Goal: Information Seeking & Learning: Check status

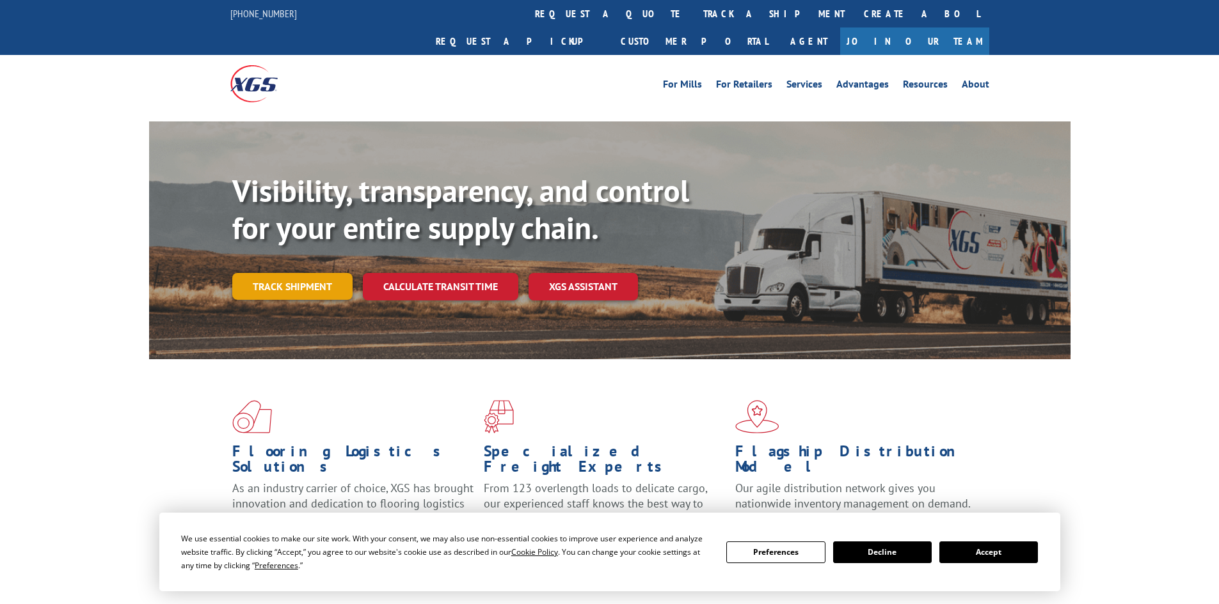
click at [328, 273] on link "Track shipment" at bounding box center [292, 286] width 120 height 27
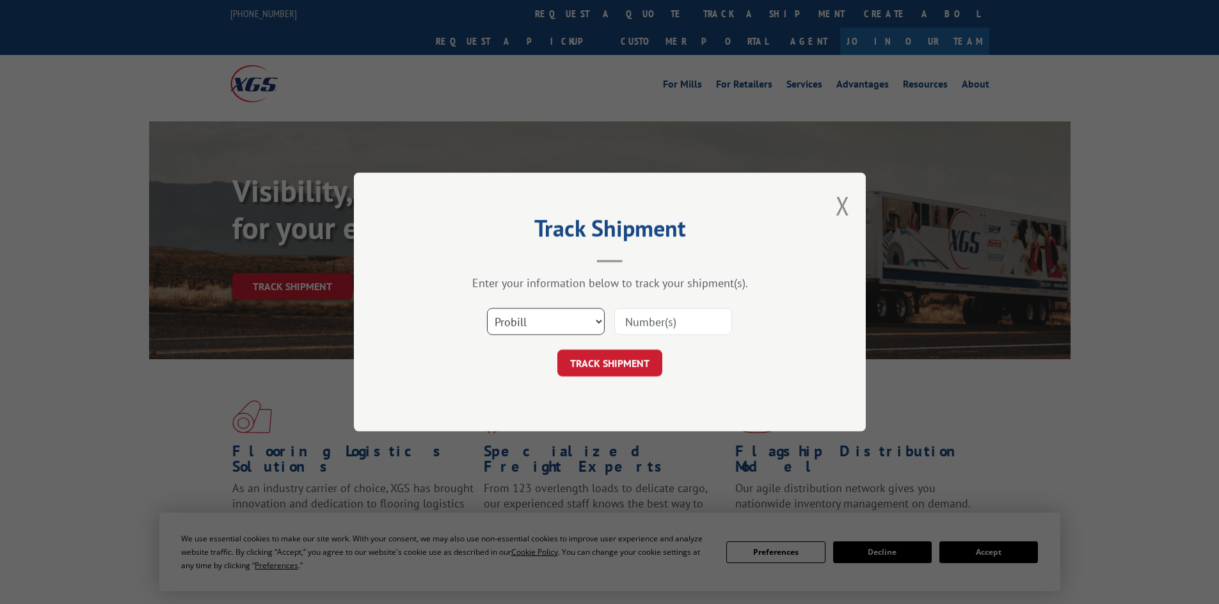
click at [558, 322] on select "Select category... Probill BOL PO" at bounding box center [546, 321] width 118 height 27
select select "bol"
click at [487, 308] on select "Select category... Probill BOL PO" at bounding box center [546, 321] width 118 height 27
click at [675, 302] on div "Select category... Probill BOL PO" at bounding box center [610, 322] width 384 height 42
click at [670, 315] on input at bounding box center [673, 321] width 118 height 27
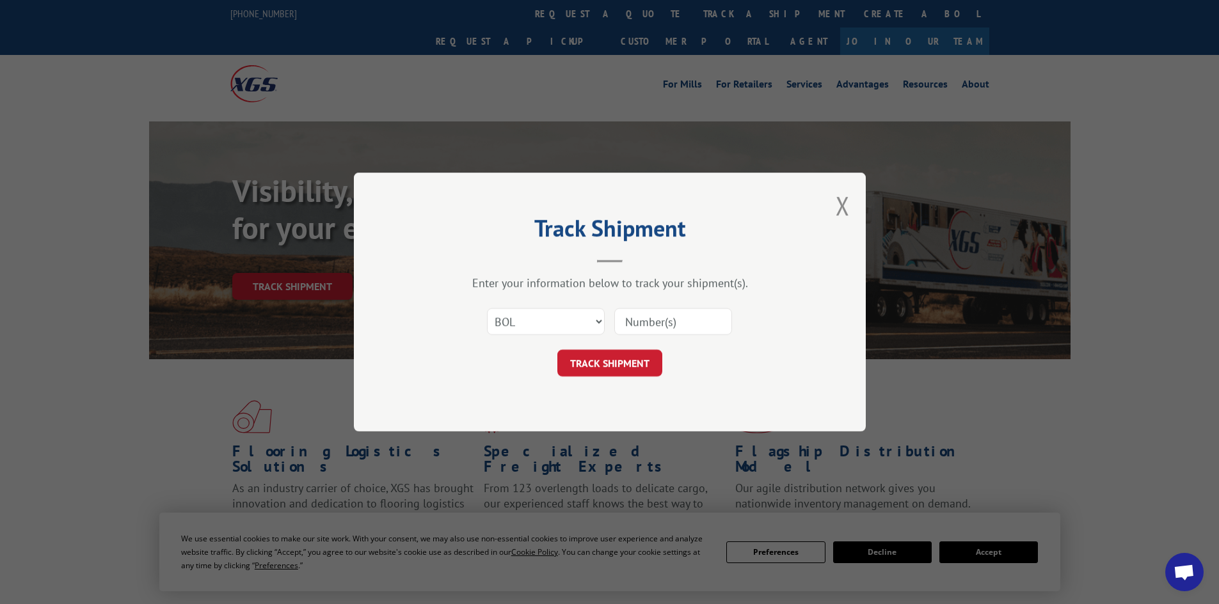
paste input "6005875"
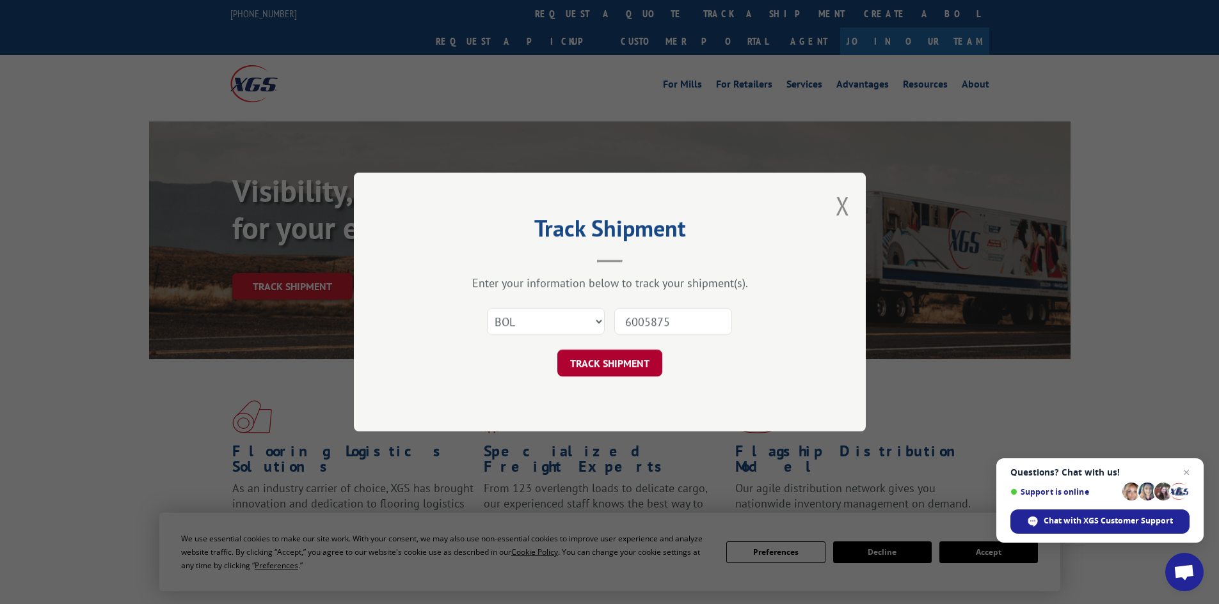
type input "6005875"
click at [642, 358] on button "TRACK SHIPMENT" at bounding box center [609, 363] width 105 height 27
